Goal: Check status: Check status

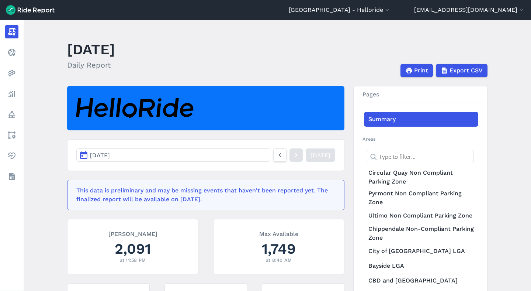
scroll to position [66, 0]
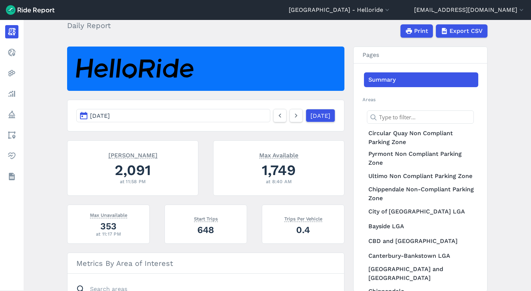
scroll to position [92, 0]
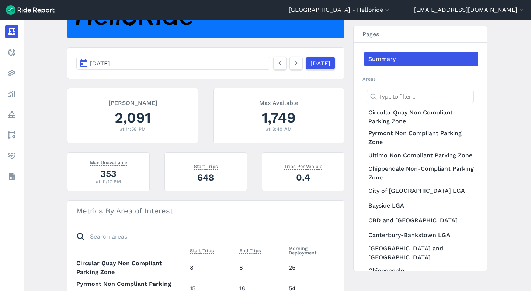
click at [293, 84] on article "[DATE] [DATE] [PERSON_NAME] 2,091 at 11:58 PM Max Available 1,749 at 8:40 AM Ma…" at bounding box center [205, 204] width 277 height 420
click at [292, 61] on icon at bounding box center [296, 63] width 8 height 9
click at [292, 60] on icon at bounding box center [296, 63] width 8 height 9
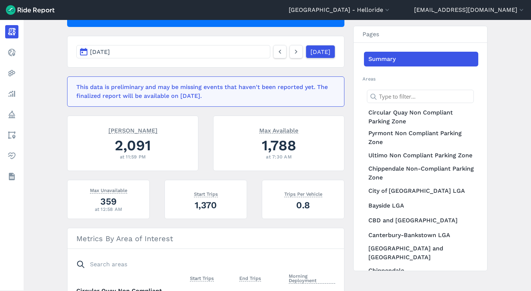
scroll to position [103, 0]
click at [292, 52] on icon at bounding box center [296, 51] width 8 height 9
